Goal: Transaction & Acquisition: Purchase product/service

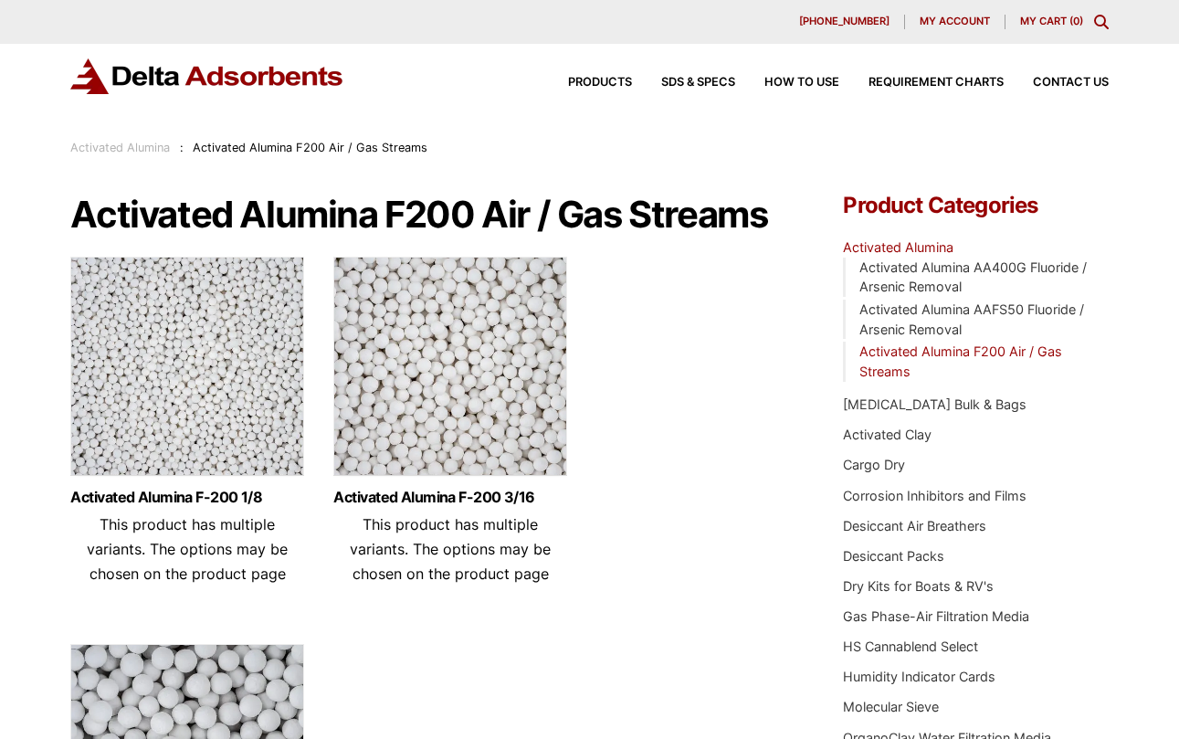
click at [157, 143] on link "Activated Alumina" at bounding box center [120, 148] width 100 height 14
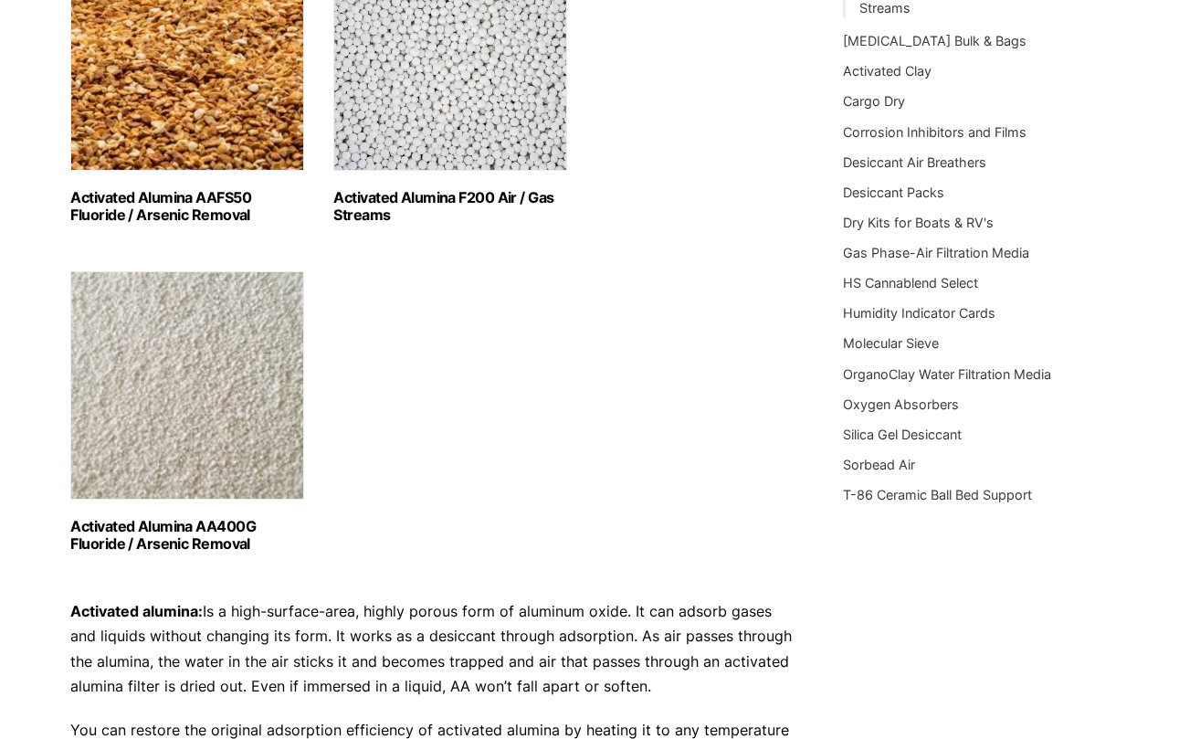
scroll to position [365, 0]
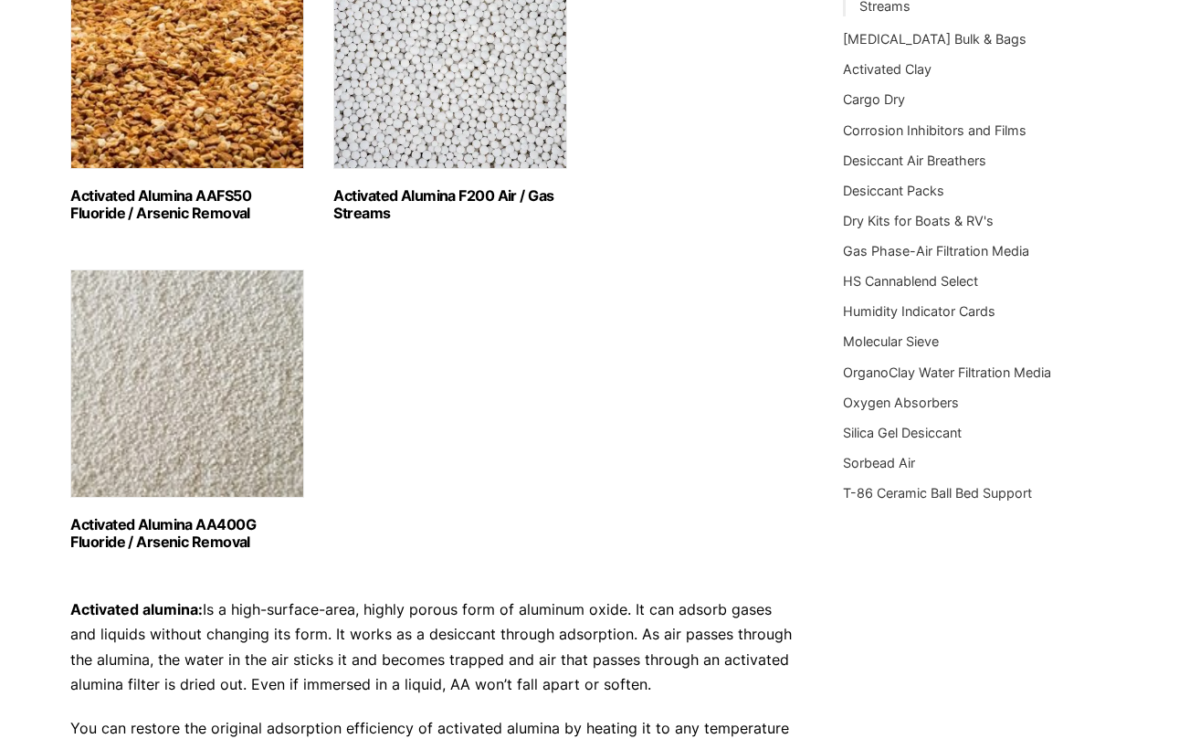
click at [216, 185] on link "Activated Alumina AAFS50 Fluoride / Arsenic Removal (2)" at bounding box center [187, 81] width 234 height 281
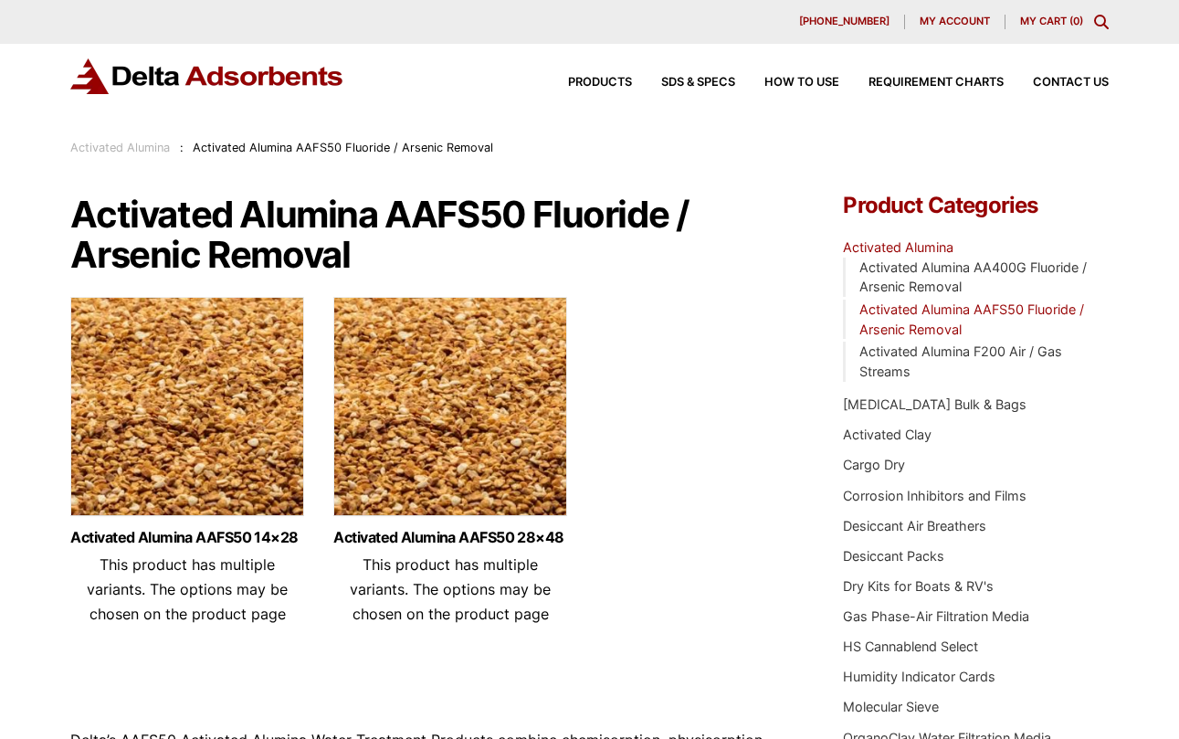
click at [214, 354] on img at bounding box center [187, 411] width 234 height 228
